Goal: Book appointment/travel/reservation

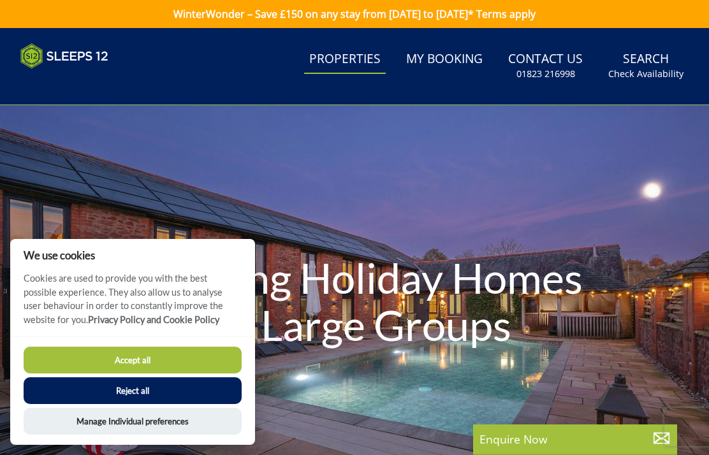
click at [153, 395] on button "Reject all" at bounding box center [133, 390] width 218 height 27
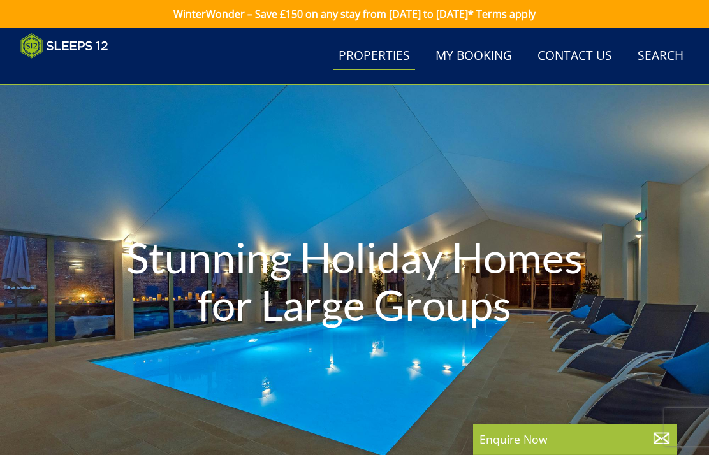
scroll to position [324, 0]
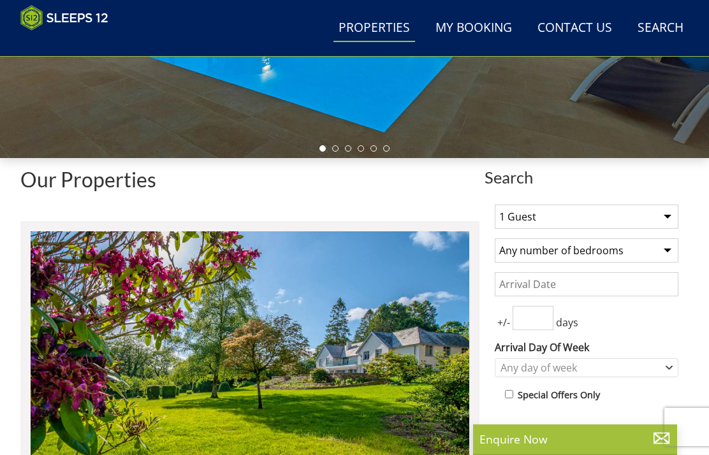
click at [674, 210] on select "1 Guest 2 Guests 3 Guests 4 Guests 5 Guests 6 Guests 7 Guests 8 Guests 9 Guests…" at bounding box center [587, 217] width 184 height 24
select select "9"
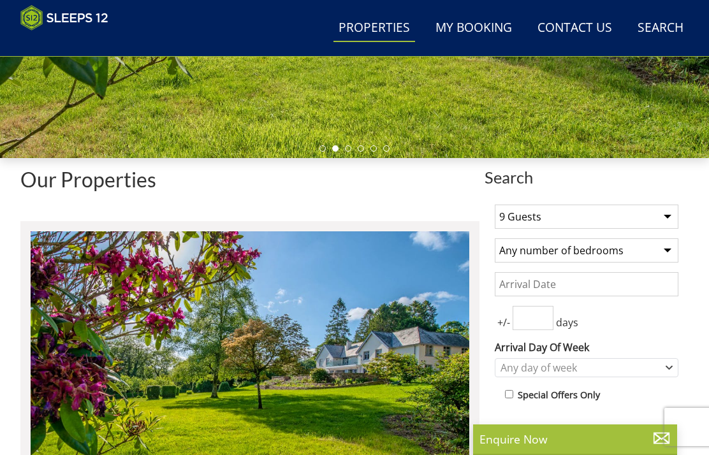
click at [668, 247] on select "Any number of bedrooms 3 Bedrooms 4 Bedrooms 5 Bedrooms 6 Bedrooms 7 Bedrooms 8…" at bounding box center [587, 250] width 184 height 24
select select "5"
click at [601, 282] on input "Date" at bounding box center [587, 284] width 184 height 24
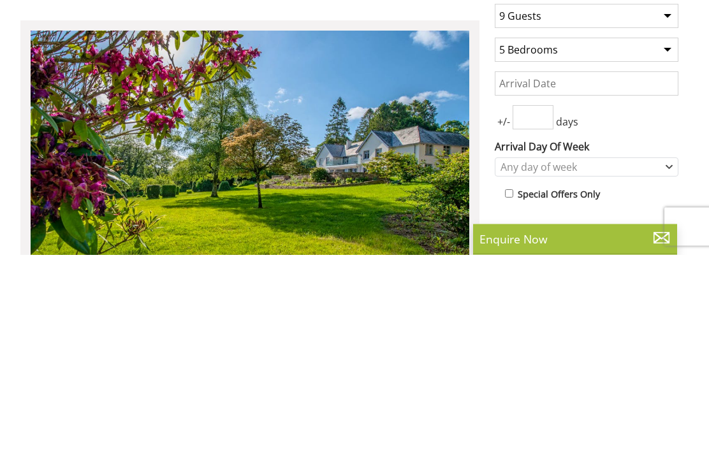
scroll to position [525, 0]
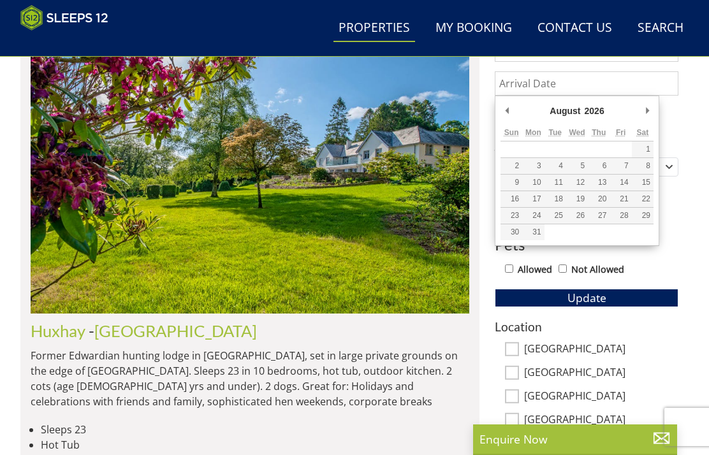
type input "22/08/2026"
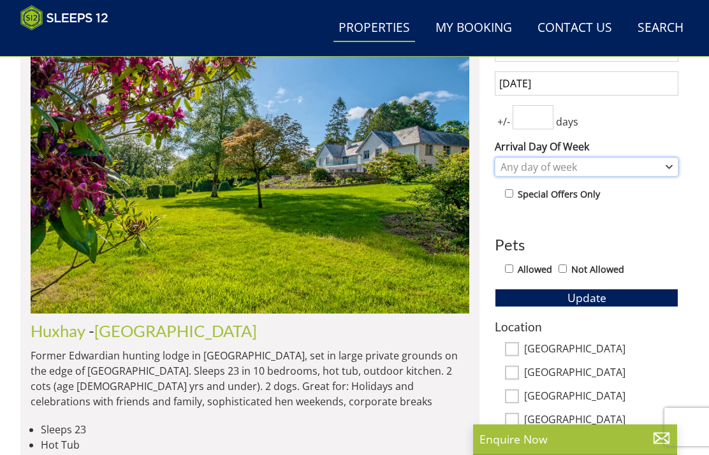
click at [673, 165] on div "Any day of week" at bounding box center [587, 166] width 184 height 19
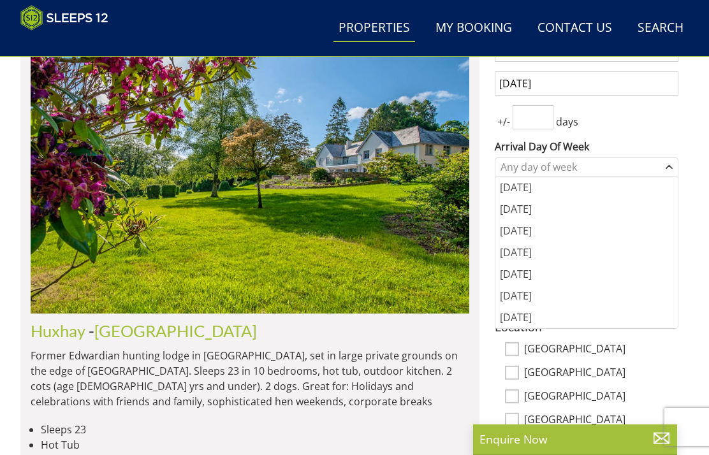
click at [544, 292] on div "[DATE]" at bounding box center [586, 296] width 182 height 22
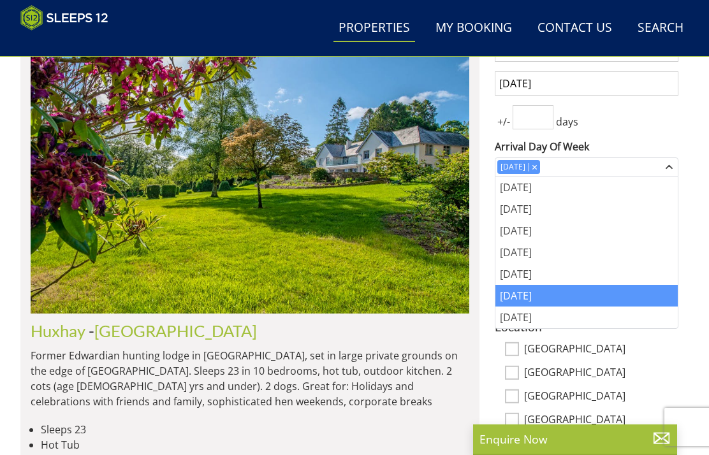
click at [631, 343] on label "[GEOGRAPHIC_DATA]" at bounding box center [601, 350] width 154 height 14
click at [519, 342] on input "[GEOGRAPHIC_DATA]" at bounding box center [512, 349] width 14 height 14
checkbox input "true"
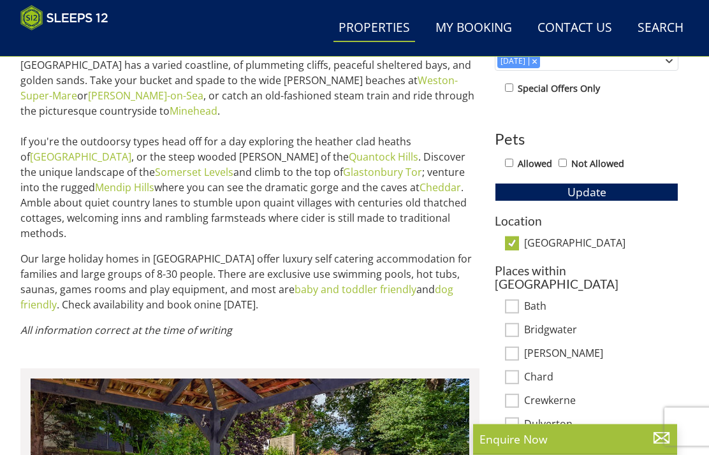
scroll to position [630, 0]
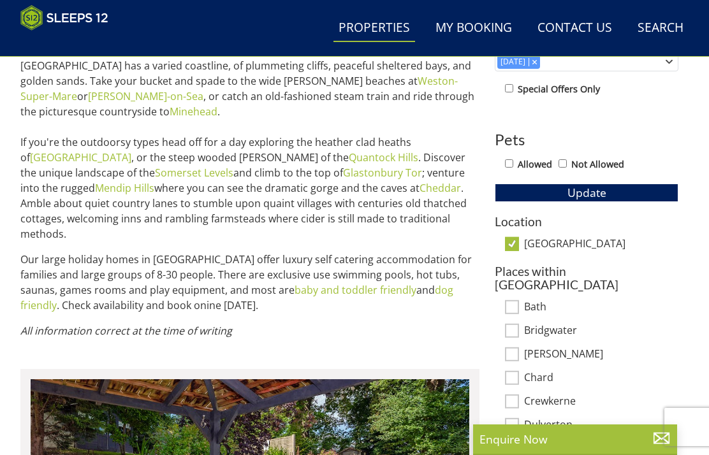
click at [518, 239] on input "[GEOGRAPHIC_DATA]" at bounding box center [512, 244] width 14 height 14
checkbox input "false"
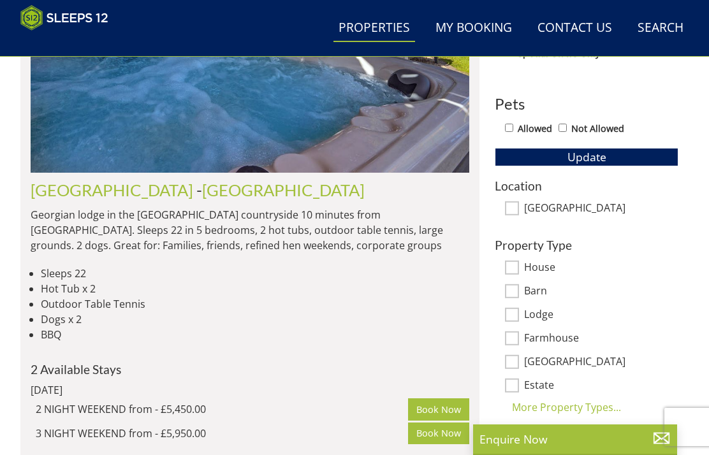
scroll to position [667, 0]
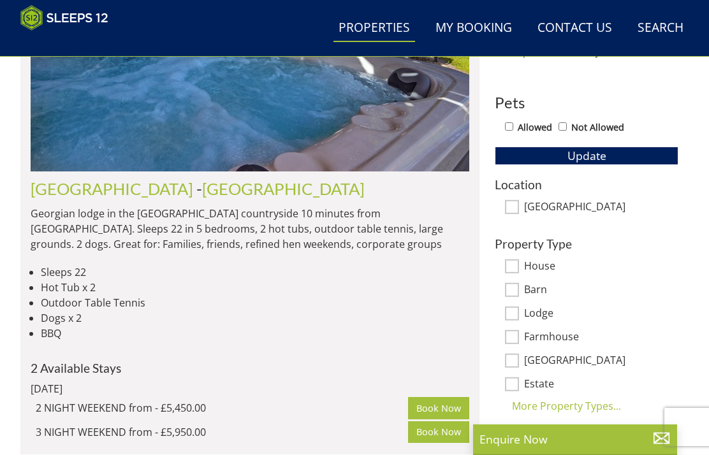
click at [573, 205] on label "[GEOGRAPHIC_DATA]" at bounding box center [601, 208] width 154 height 14
click at [519, 205] on input "[GEOGRAPHIC_DATA]" at bounding box center [512, 207] width 14 height 14
checkbox input "true"
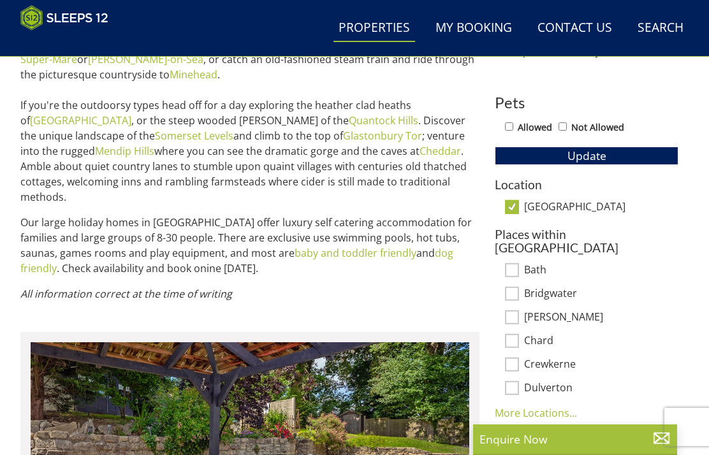
click at [529, 184] on h3 "Location" at bounding box center [587, 184] width 184 height 13
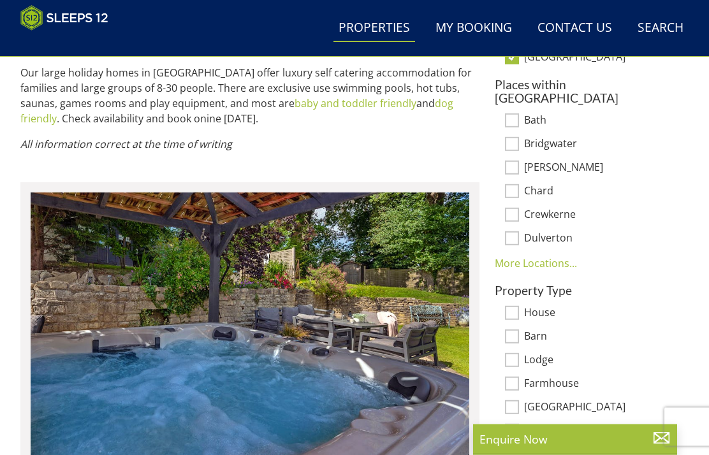
scroll to position [821, 0]
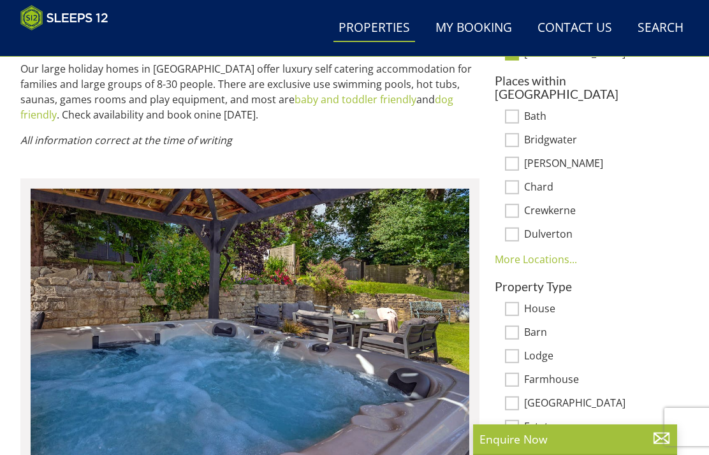
click at [515, 302] on input "House" at bounding box center [512, 309] width 14 height 14
checkbox input "true"
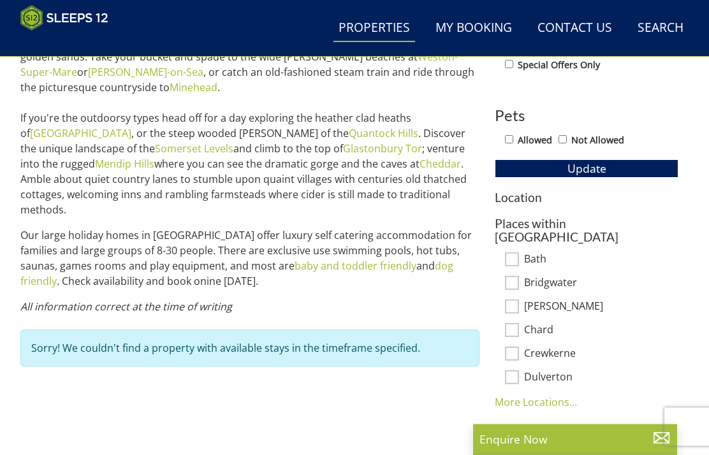
scroll to position [654, 0]
click at [536, 191] on h3 "Location" at bounding box center [587, 197] width 184 height 13
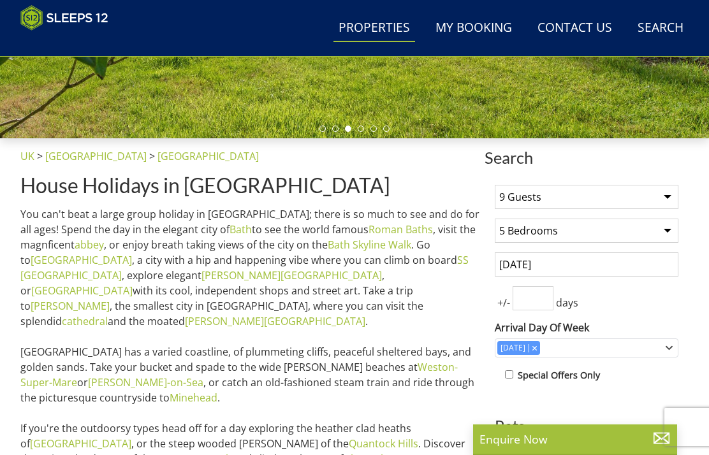
click at [542, 297] on input "number" at bounding box center [533, 298] width 41 height 24
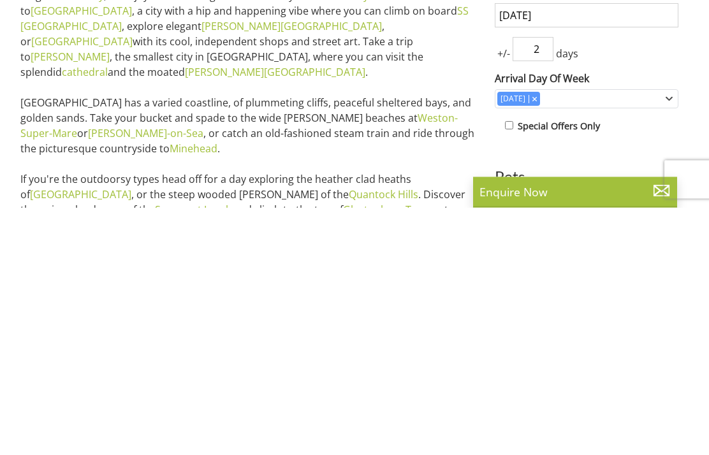
scroll to position [356, 0]
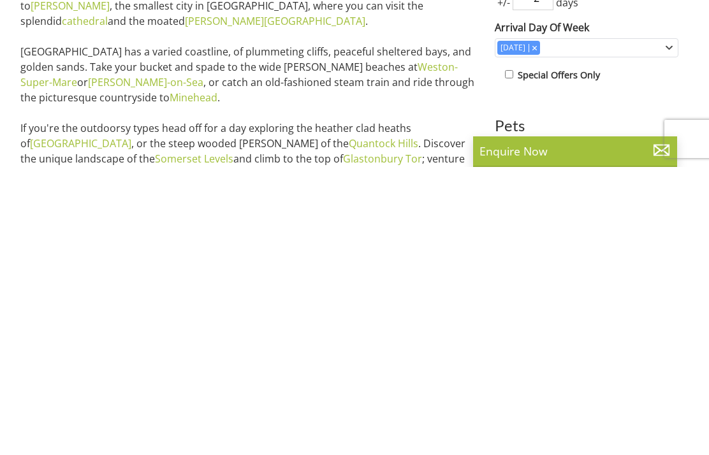
type input "2"
click at [516, 430] on div "Allowed Not Allowed" at bounding box center [591, 439] width 173 height 18
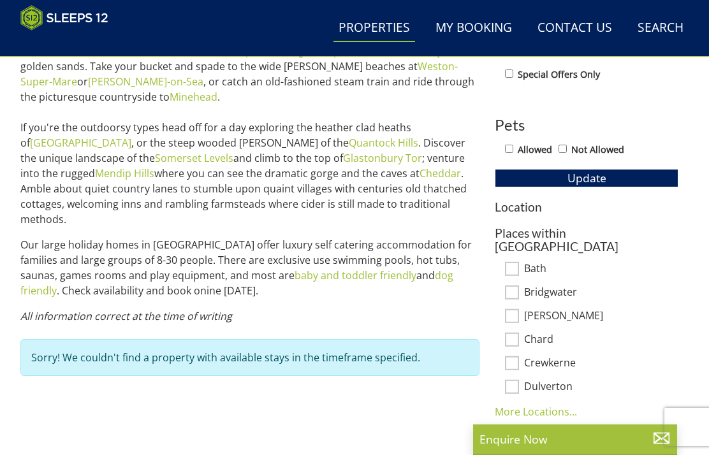
click at [513, 147] on input "Allowed" at bounding box center [509, 149] width 8 height 8
checkbox input "true"
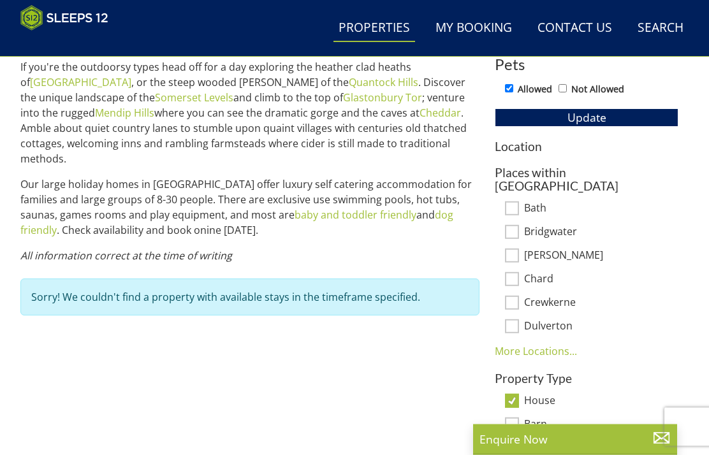
scroll to position [705, 0]
click at [550, 344] on link "More Locations..." at bounding box center [536, 351] width 82 height 14
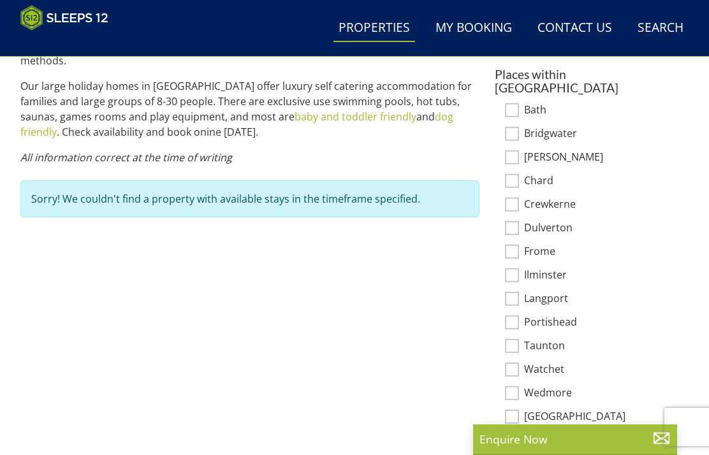
scroll to position [798, 0]
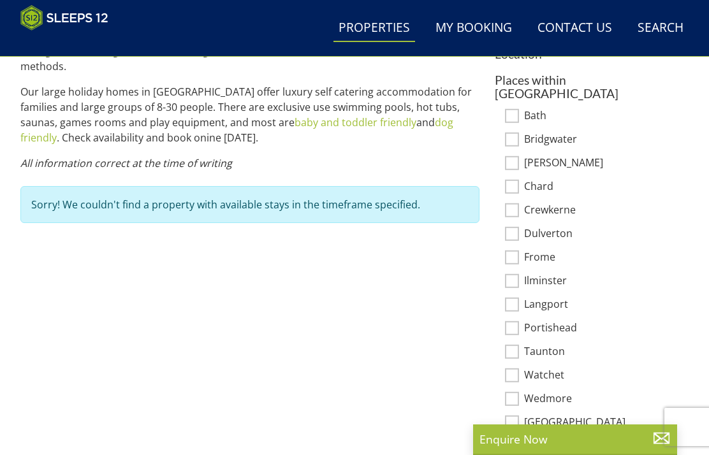
click at [517, 369] on input "Watchet" at bounding box center [512, 376] width 14 height 14
checkbox input "true"
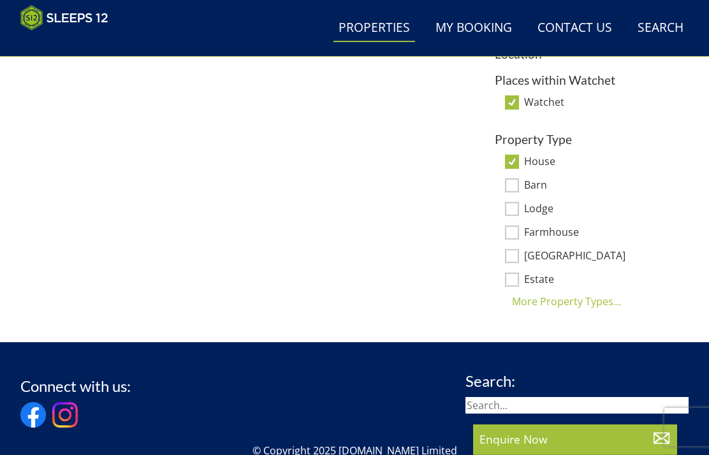
scroll to position [793, 0]
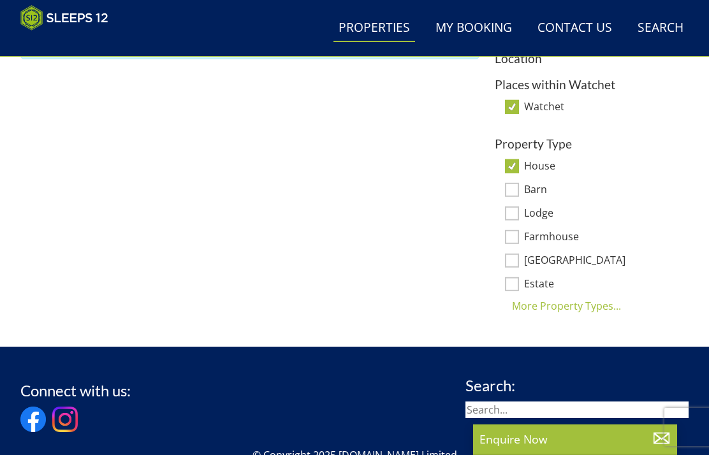
click at [518, 239] on input "Farmhouse" at bounding box center [512, 237] width 14 height 14
checkbox input "true"
click at [518, 214] on input "Lodge" at bounding box center [512, 214] width 14 height 14
checkbox input "true"
click at [515, 189] on input "Barn" at bounding box center [512, 190] width 14 height 14
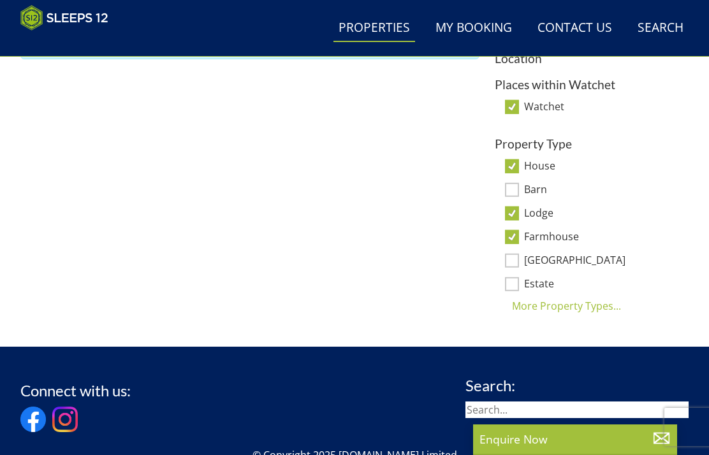
checkbox input "true"
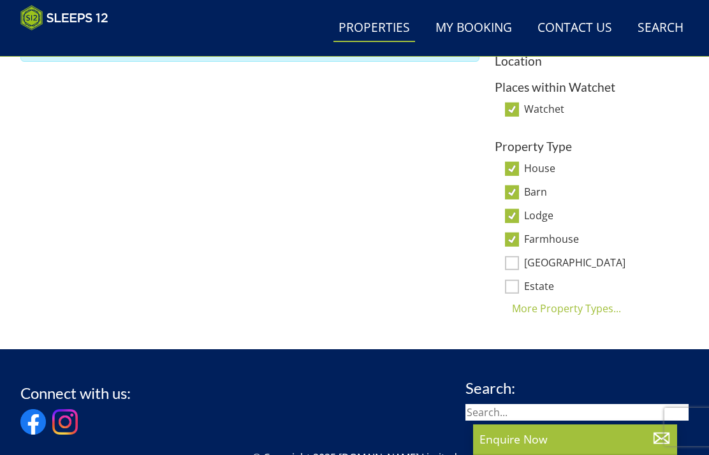
scroll to position [787, 0]
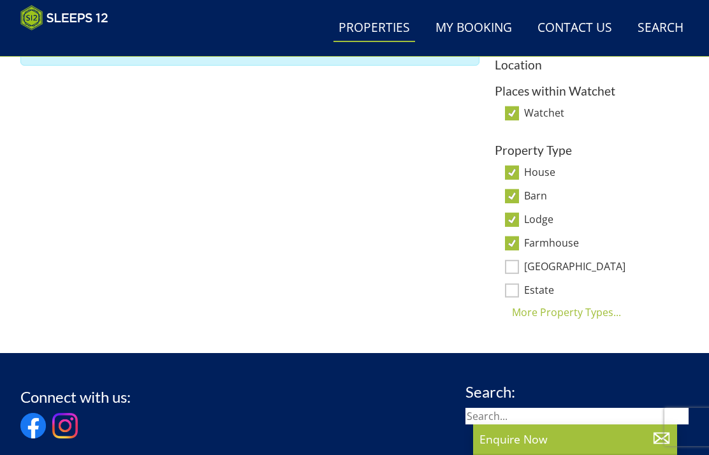
click at [668, 22] on link "Search Check Availability" at bounding box center [661, 28] width 56 height 29
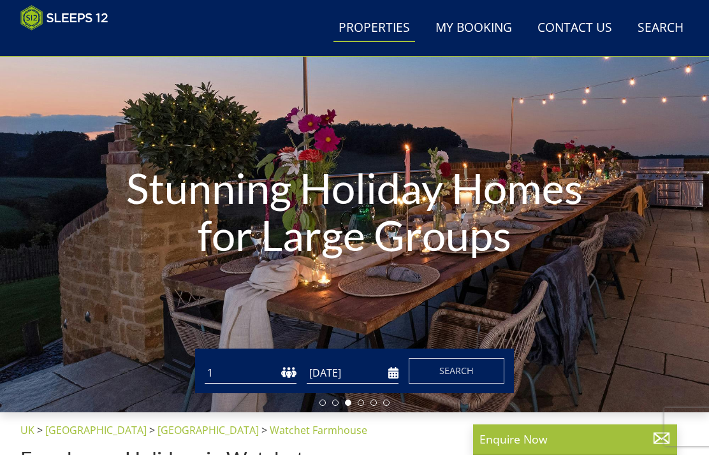
scroll to position [0, 0]
